Goal: Task Accomplishment & Management: Manage account settings

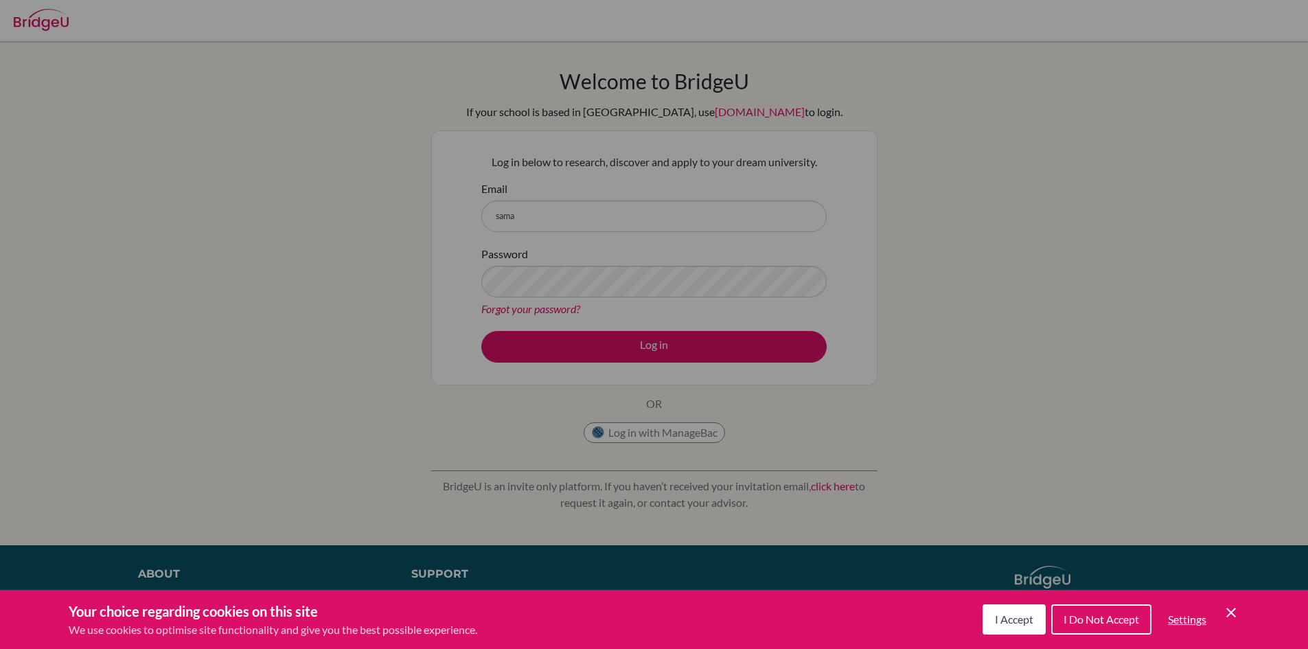
click at [1022, 631] on button "I Accept" at bounding box center [1013, 619] width 63 height 30
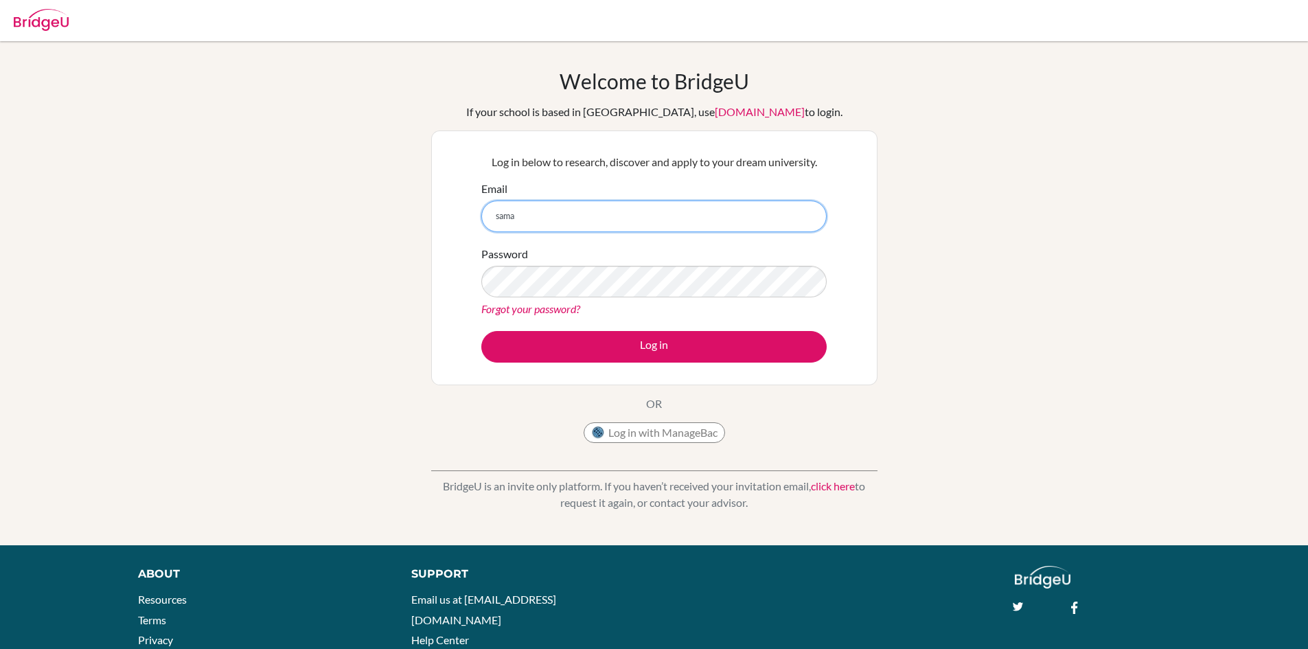
click at [533, 224] on input "sama" at bounding box center [653, 216] width 345 height 32
drag, startPoint x: 500, startPoint y: 210, endPoint x: 667, endPoint y: 213, distance: 166.8
click at [667, 213] on input "samarveer6606@vivekhighschool.onmicrosoft.com" at bounding box center [653, 216] width 345 height 32
click at [723, 214] on input "[EMAIL_ADDRESS][DOMAIN_NAME]" at bounding box center [653, 216] width 345 height 32
type input "[EMAIL_ADDRESS][DOMAIN_NAME]"
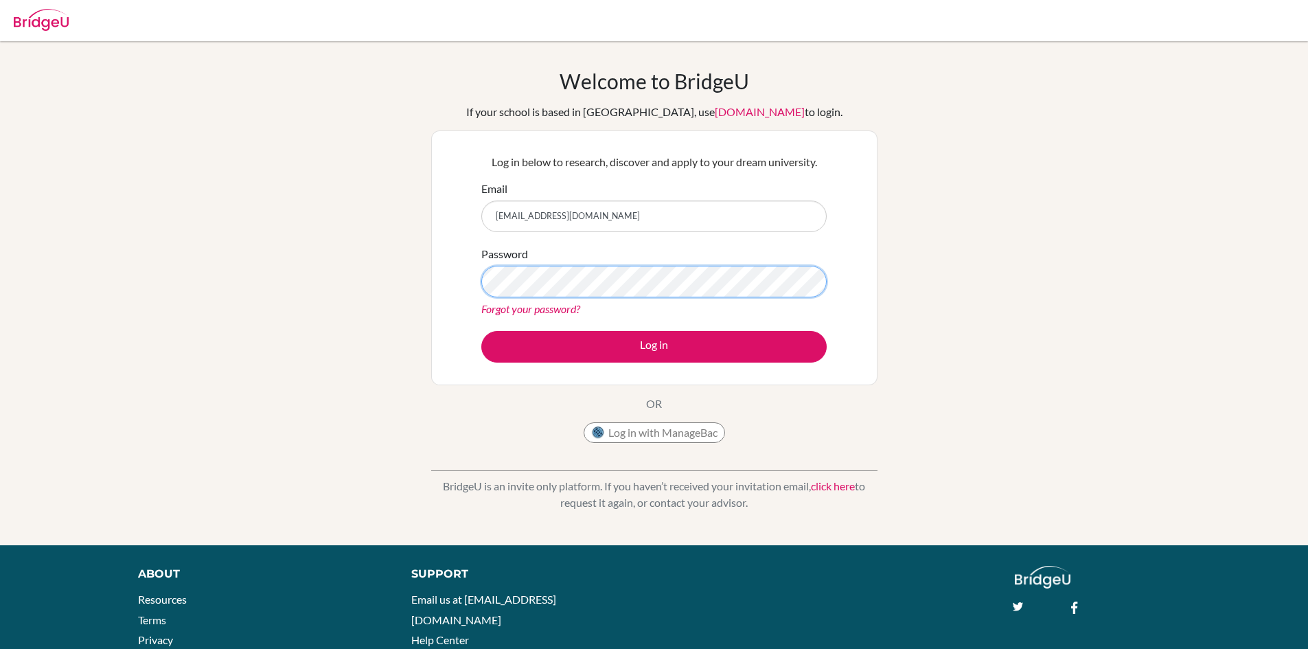
click at [481, 331] on button "Log in" at bounding box center [653, 347] width 345 height 32
click at [625, 363] on div "Log in below to research, discover and apply to your dream university. Email sa…" at bounding box center [654, 258] width 362 height 226
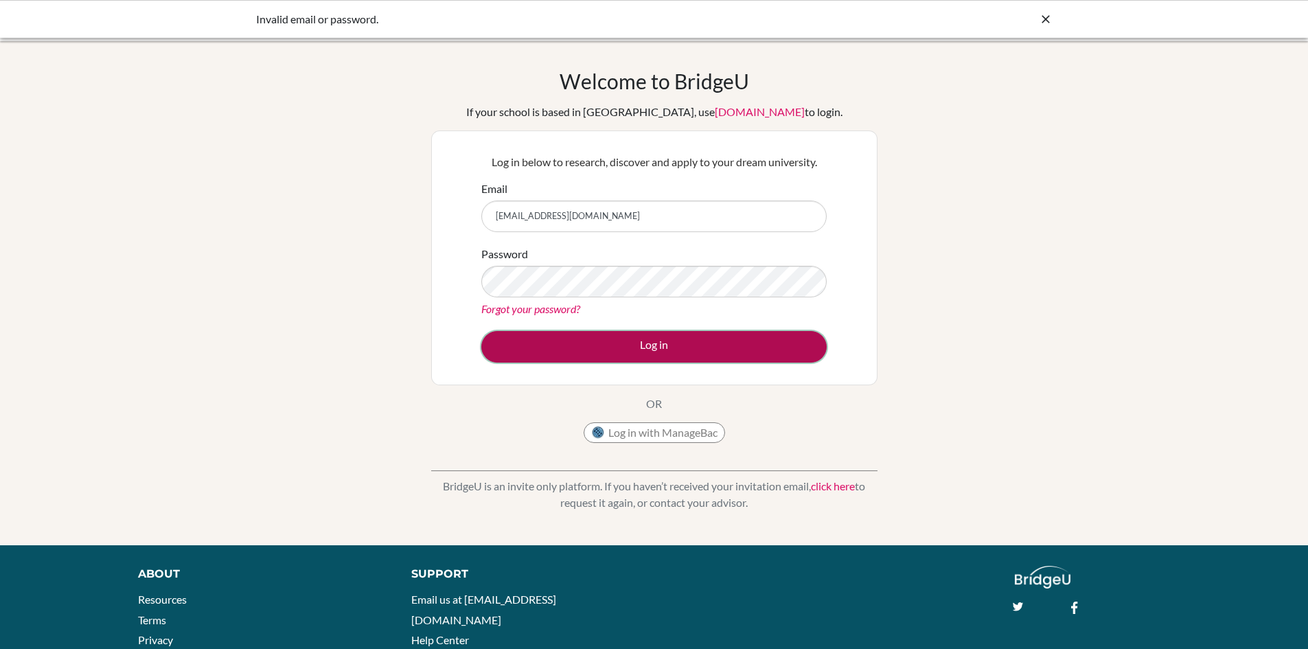
click at [625, 349] on button "Log in" at bounding box center [653, 347] width 345 height 32
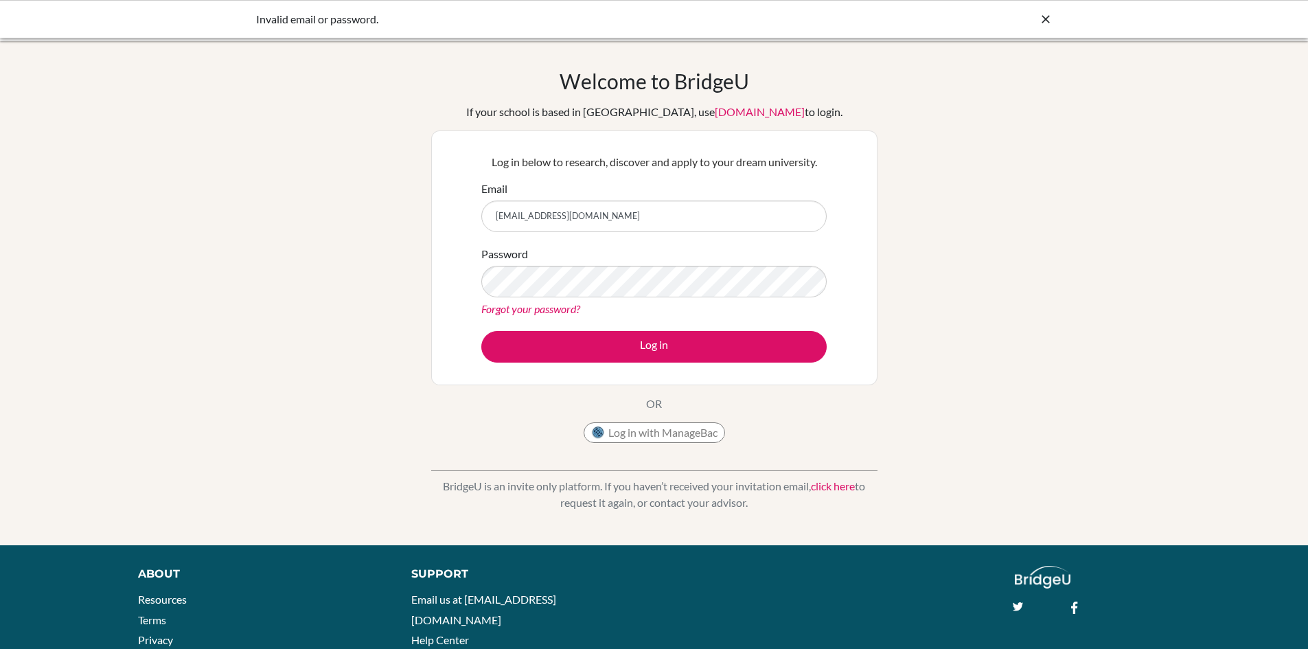
click at [481, 331] on button "Log in" at bounding box center [653, 347] width 345 height 32
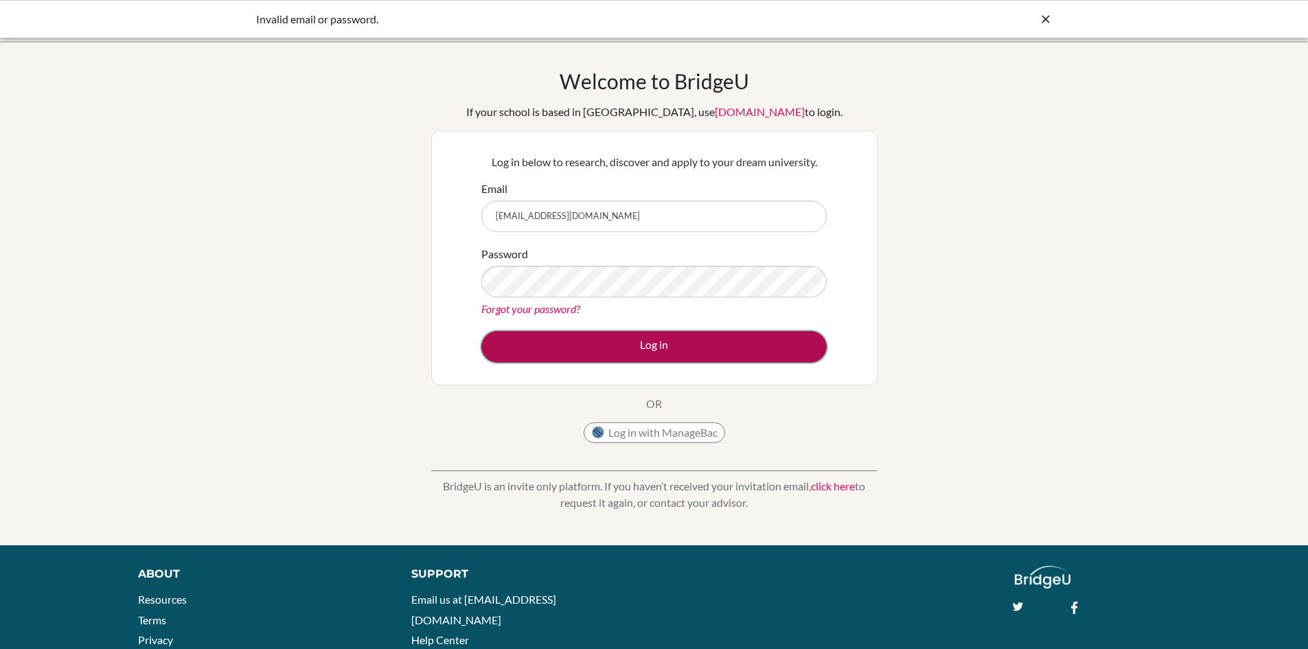
click at [594, 340] on button "Log in" at bounding box center [653, 347] width 345 height 32
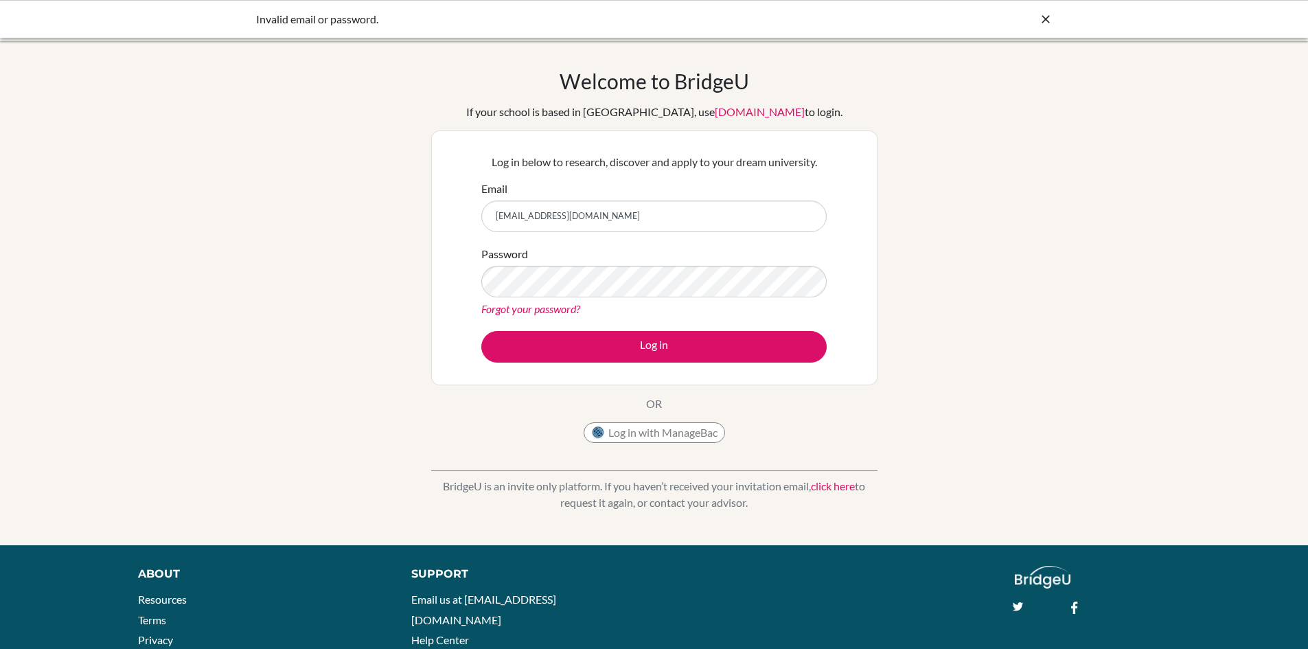
click at [641, 299] on div "Password Forgot your password?" at bounding box center [653, 281] width 345 height 71
click at [481, 331] on button "Log in" at bounding box center [653, 347] width 345 height 32
click at [1039, 16] on icon at bounding box center [1046, 19] width 14 height 14
click at [541, 311] on link "Forgot your password?" at bounding box center [530, 308] width 99 height 13
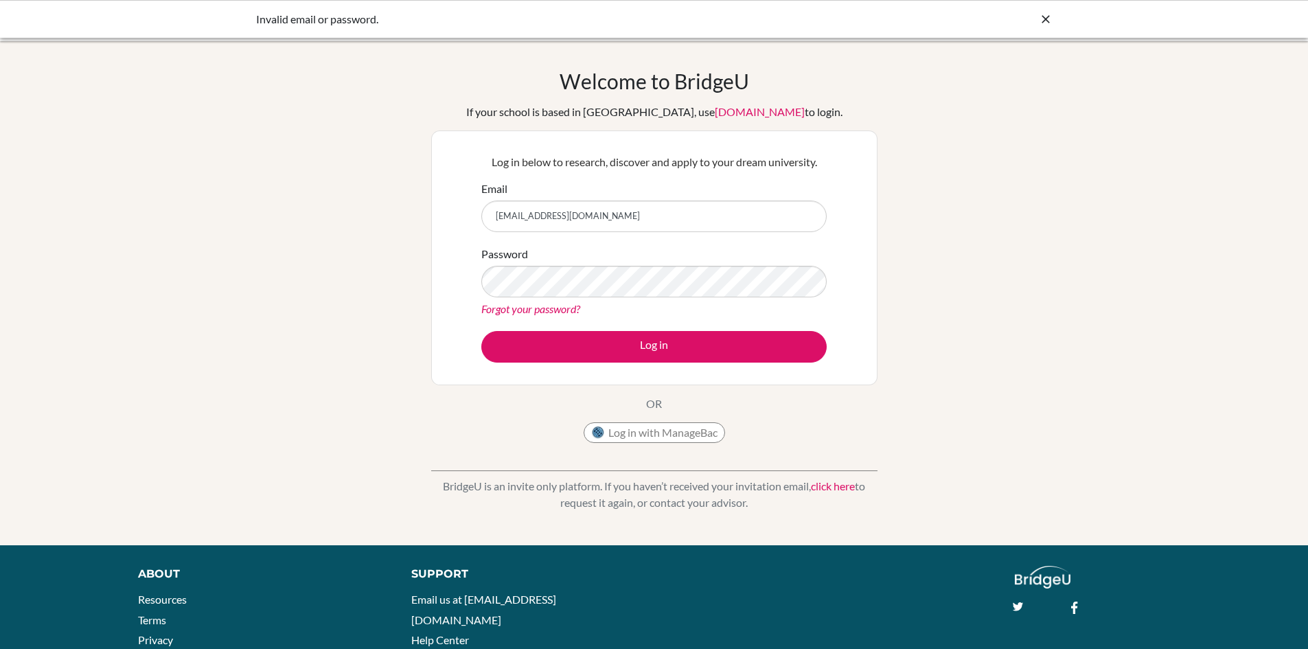
click at [494, 312] on link "Forgot your password?" at bounding box center [530, 308] width 99 height 13
drag, startPoint x: 709, startPoint y: 213, endPoint x: 215, endPoint y: 202, distance: 494.3
click at [278, 206] on div "Welcome to BridgeU If your school is based in China, use app.bridge-u.com.cn to…" at bounding box center [654, 293] width 1308 height 449
click at [354, 283] on div "Welcome to BridgeU If your school is based in China, use app.bridge-u.com.cn to…" at bounding box center [654, 293] width 1308 height 449
drag, startPoint x: 523, startPoint y: 305, endPoint x: 532, endPoint y: 309, distance: 9.6
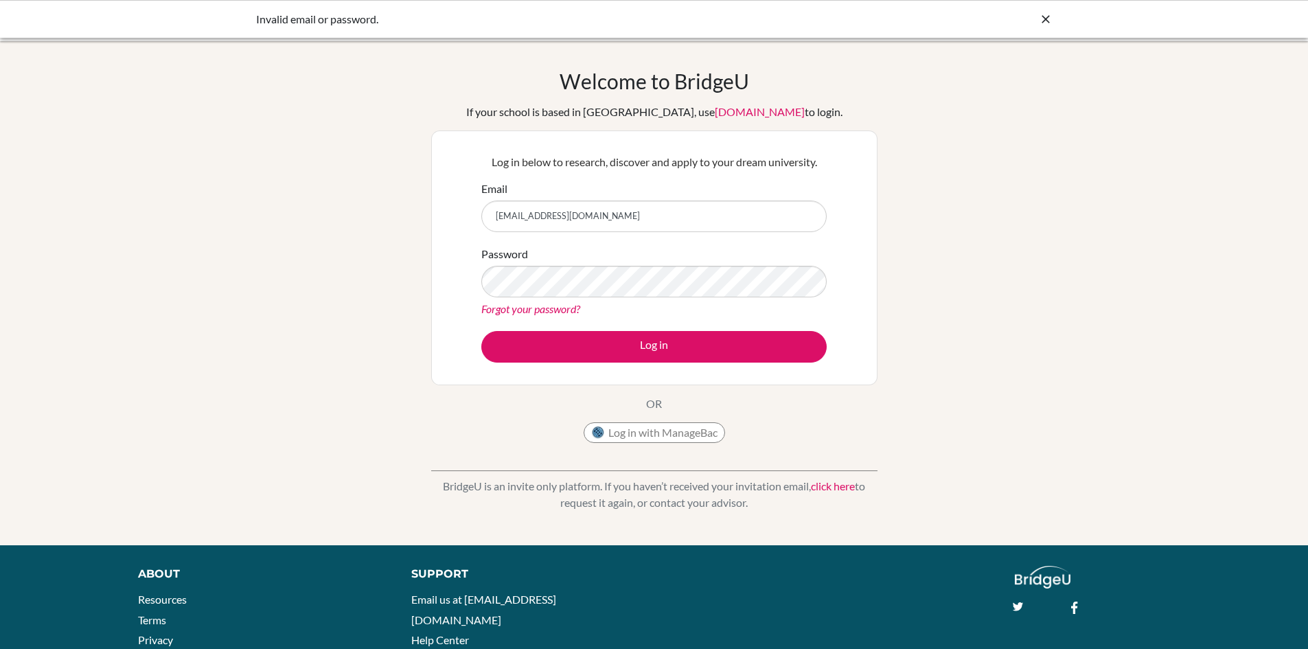
click at [524, 305] on link "Forgot your password?" at bounding box center [530, 308] width 99 height 13
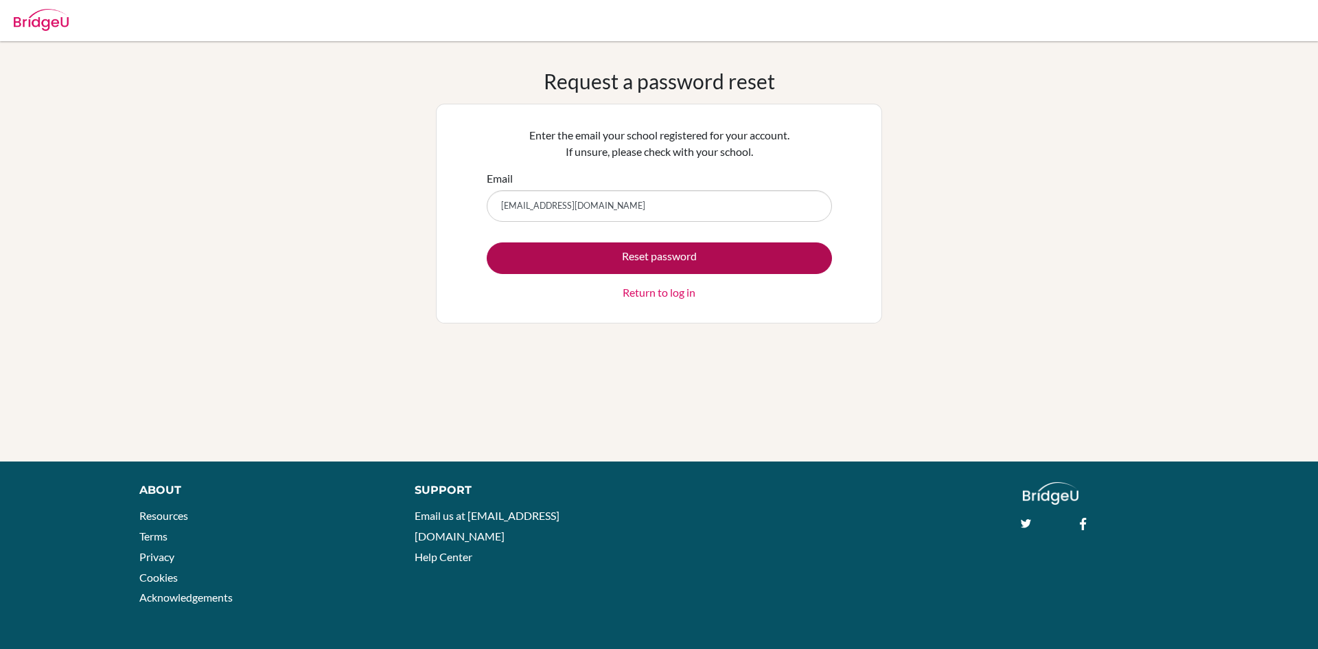
type input "[EMAIL_ADDRESS][DOMAIN_NAME]"
click at [562, 242] on button "Reset password" at bounding box center [659, 258] width 345 height 32
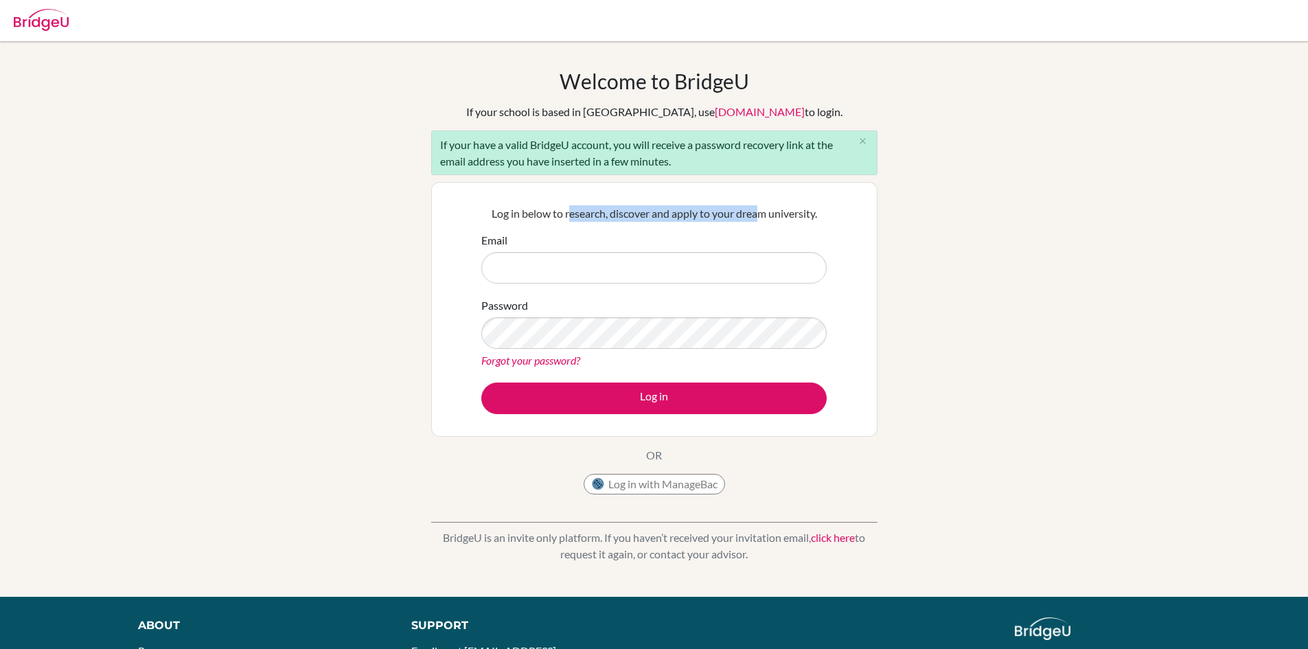
drag, startPoint x: 568, startPoint y: 216, endPoint x: 758, endPoint y: 194, distance: 191.3
click at [758, 194] on div "Log in below to research, discover and apply to your dream university. Email Pa…" at bounding box center [654, 309] width 446 height 255
click at [652, 277] on input "Email" at bounding box center [653, 268] width 345 height 32
click at [531, 189] on div "Log in below to research, discover and apply to your dream university. Email Pa…" at bounding box center [654, 309] width 446 height 255
drag, startPoint x: 698, startPoint y: 167, endPoint x: 421, endPoint y: 194, distance: 278.5
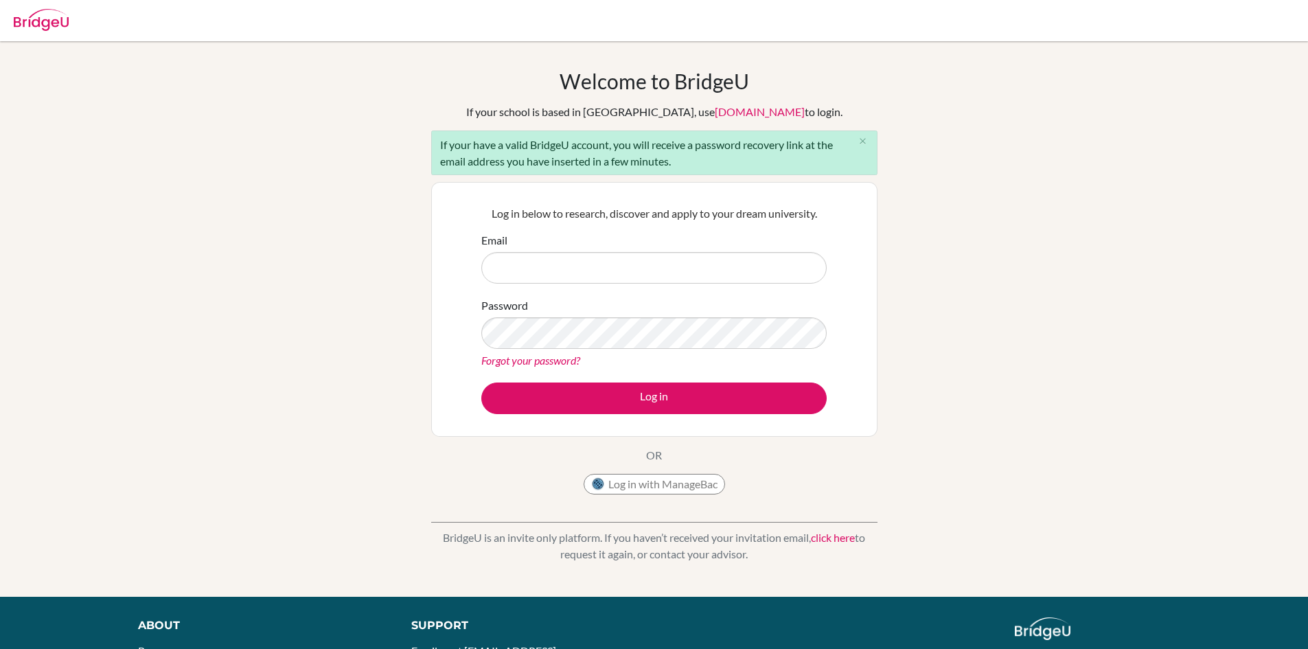
click at [421, 194] on div "Welcome to [GEOGRAPHIC_DATA] If your school is based in [GEOGRAPHIC_DATA], use …" at bounding box center [654, 319] width 1308 height 500
drag, startPoint x: 441, startPoint y: 146, endPoint x: 723, endPoint y: 141, distance: 282.2
click at [714, 141] on div "If your have a valid BridgeU account, you will receive a password recovery link…" at bounding box center [654, 152] width 446 height 45
drag, startPoint x: 743, startPoint y: 171, endPoint x: 557, endPoint y: 163, distance: 186.2
click at [566, 163] on div "Welcome to BridgeU If your school is based in China, use app.bridge-u.com.cn to…" at bounding box center [654, 285] width 446 height 432
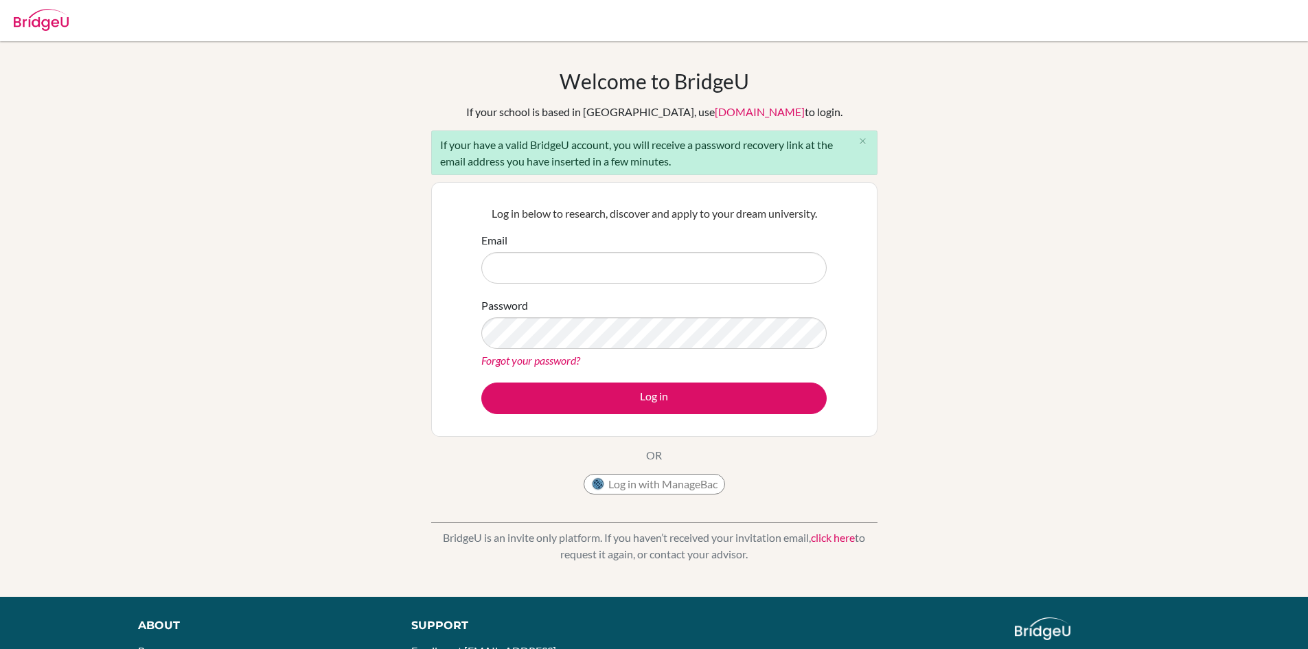
click at [427, 185] on div "Welcome to BridgeU If your school is based in China, use app.bridge-u.com.cn to…" at bounding box center [654, 319] width 1308 height 500
click at [653, 286] on form "Email Password Forgot your password? Log in" at bounding box center [653, 323] width 345 height 182
click at [652, 277] on input "Email" at bounding box center [653, 268] width 345 height 32
paste input "[EMAIL_ADDRESS][DOMAIN_NAME]"
type input "[EMAIL_ADDRESS][DOMAIN_NAME]"
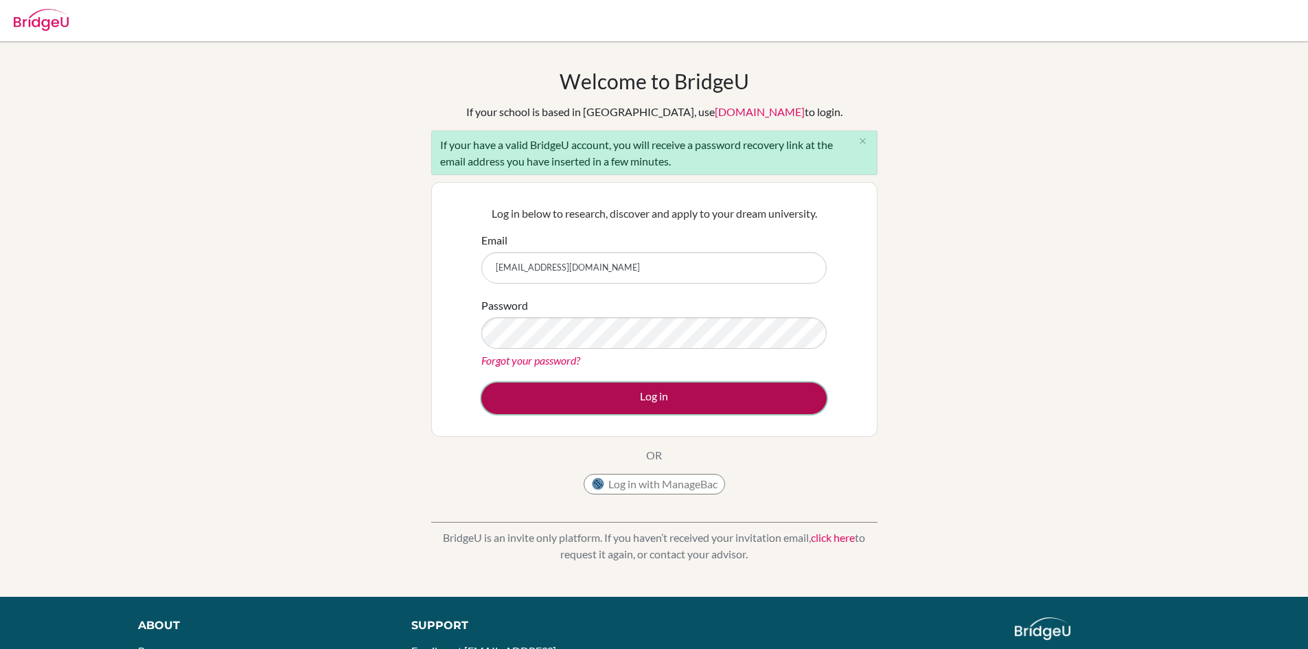
click at [551, 395] on button "Log in" at bounding box center [653, 398] width 345 height 32
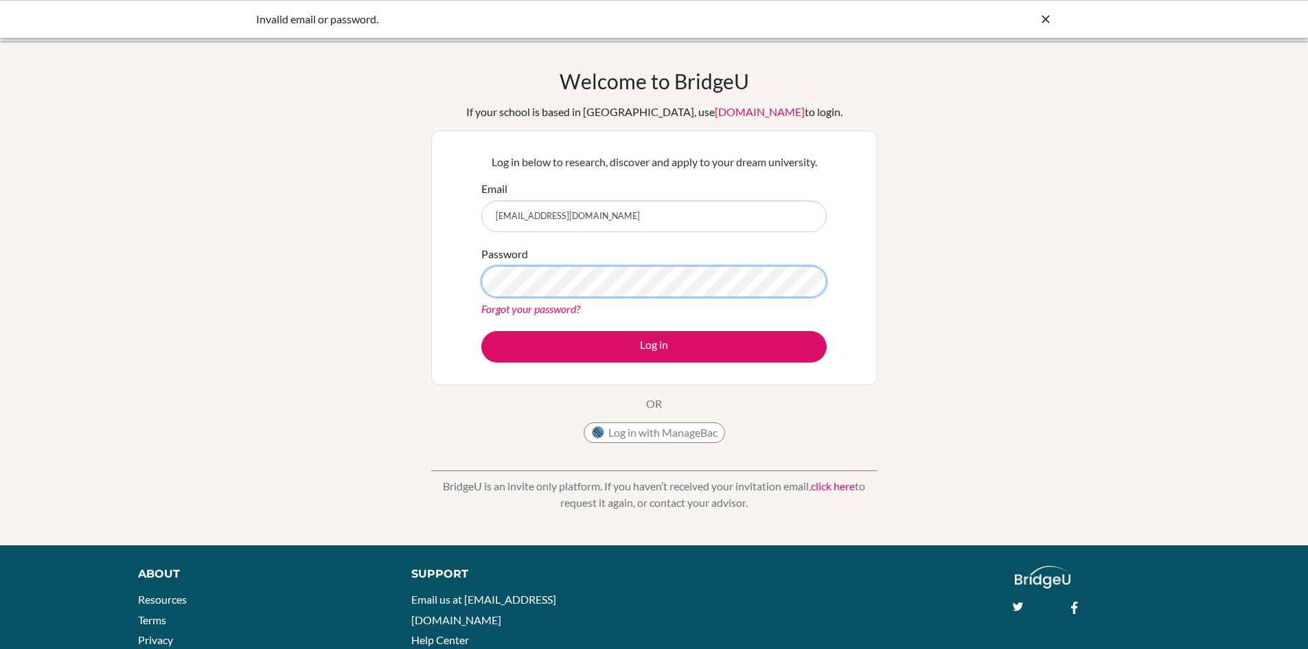
click at [181, 237] on div "Welcome to [GEOGRAPHIC_DATA] If your school is based in [GEOGRAPHIC_DATA], use …" at bounding box center [654, 293] width 1308 height 449
click at [481, 331] on button "Log in" at bounding box center [653, 347] width 345 height 32
click at [601, 220] on input "[EMAIL_ADDRESS][DOMAIN_NAME]" at bounding box center [653, 216] width 345 height 32
click at [481, 331] on button "Log in" at bounding box center [653, 347] width 345 height 32
